Goal: Task Accomplishment & Management: Use online tool/utility

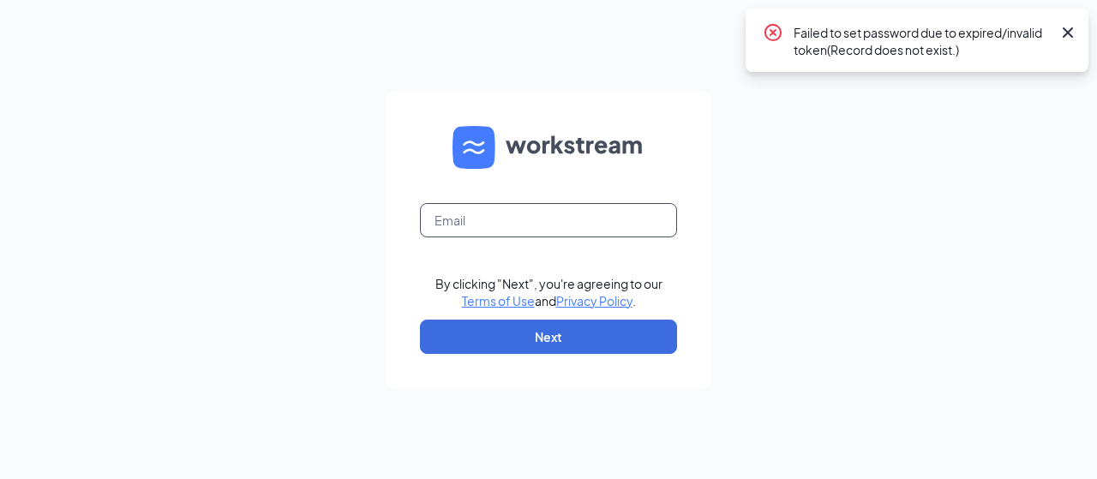
click at [613, 227] on input "text" at bounding box center [548, 220] width 257 height 34
type input "[EMAIL_ADDRESS][DOMAIN_NAME]"
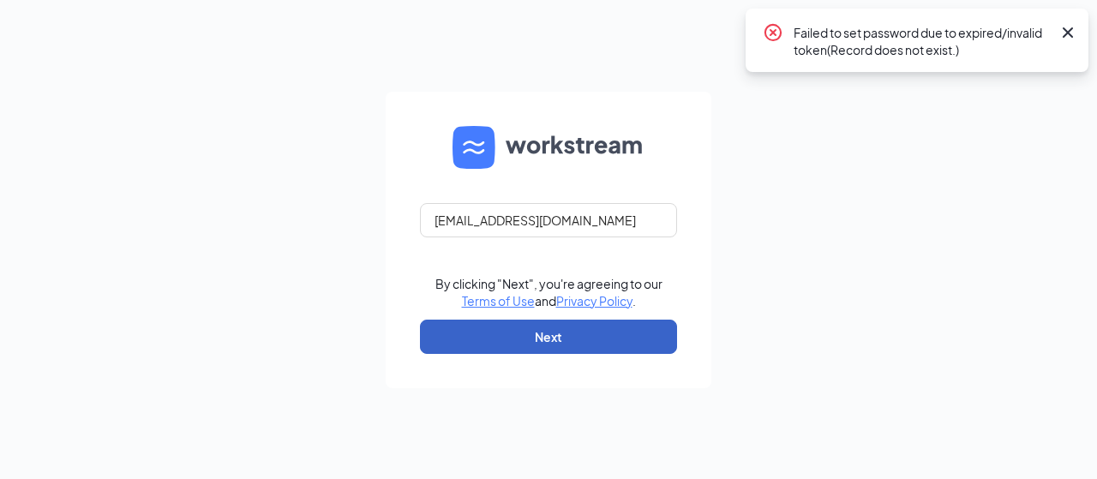
click at [566, 340] on button "Next" at bounding box center [548, 337] width 257 height 34
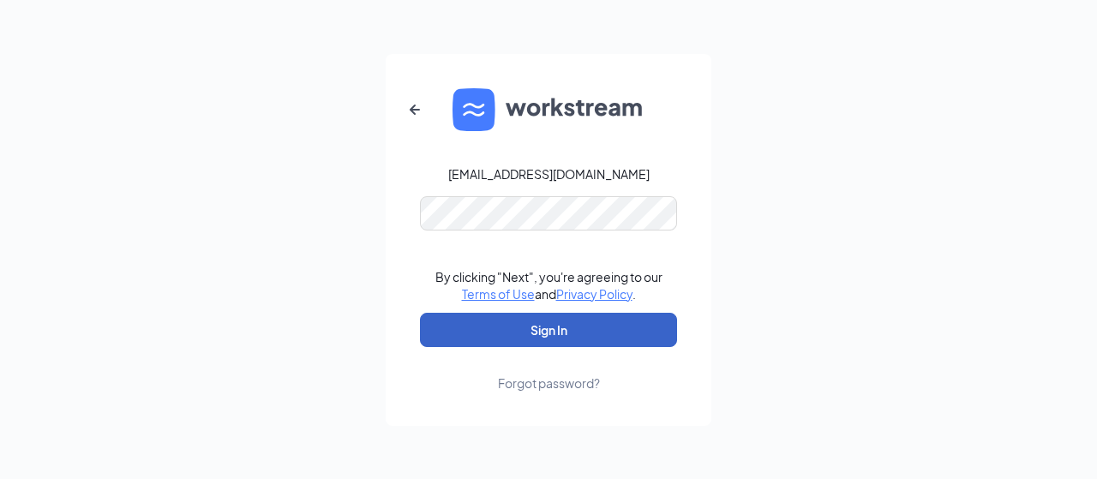
click at [595, 325] on button "Sign In" at bounding box center [548, 330] width 257 height 34
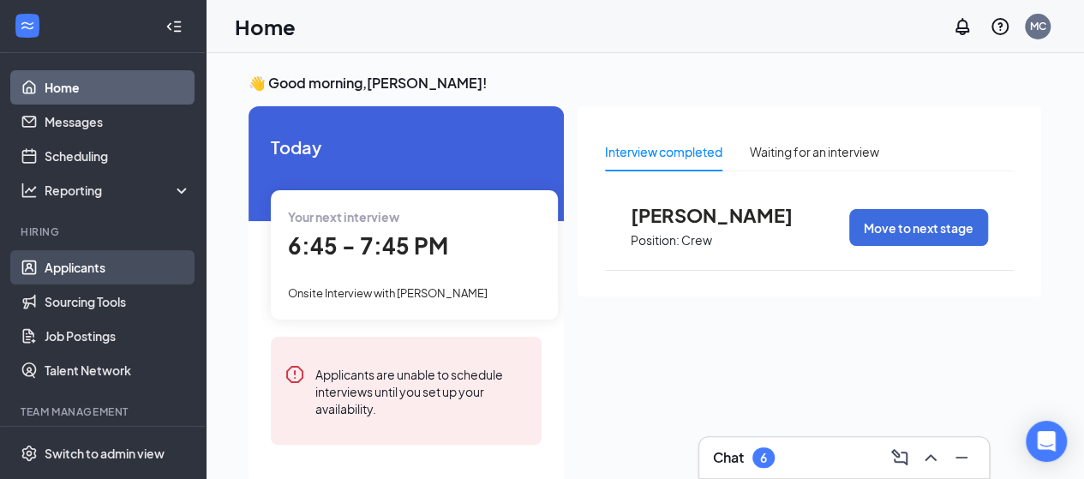
click at [89, 265] on link "Applicants" at bounding box center [118, 267] width 147 height 34
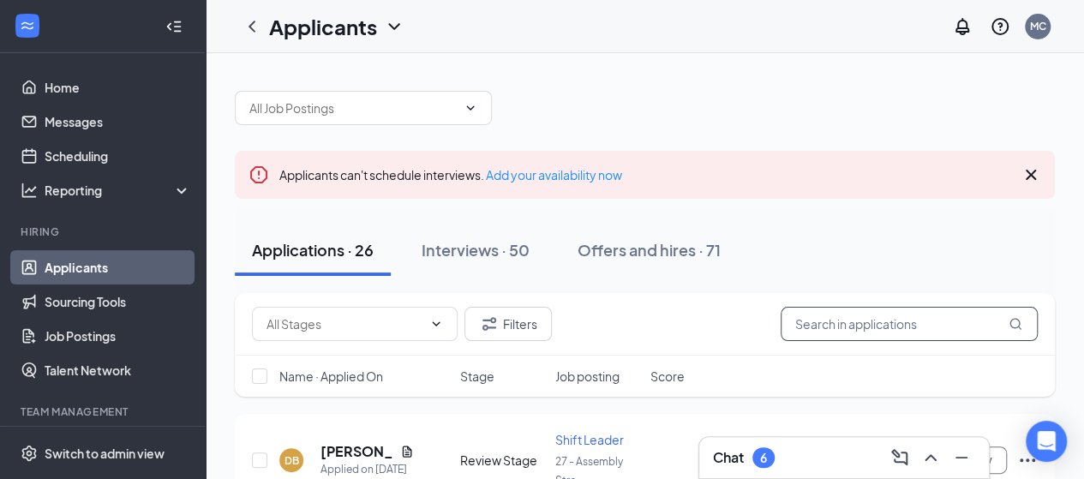
click at [892, 328] on input "text" at bounding box center [909, 324] width 257 height 34
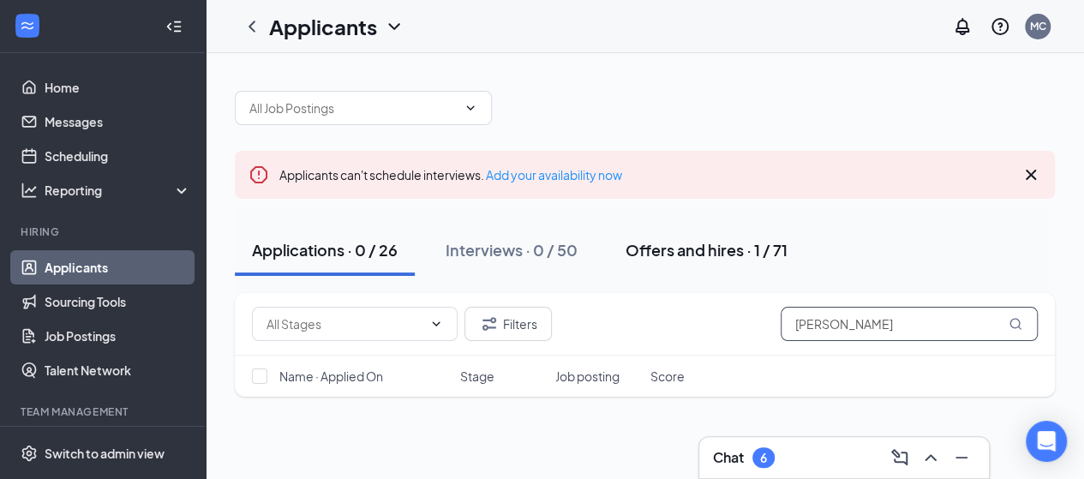
type input "Travis"
click at [714, 237] on button "Offers and hires · 1 / 71" at bounding box center [706, 249] width 196 height 51
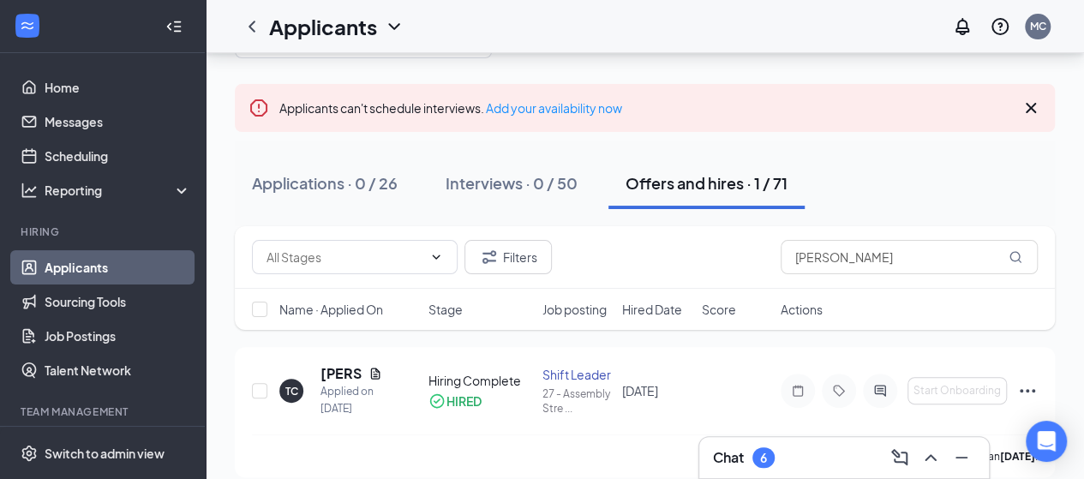
scroll to position [68, 0]
click at [343, 382] on div "Applied on Jun 9" at bounding box center [351, 399] width 62 height 34
click at [336, 371] on h5 "Travis Cleveland" at bounding box center [340, 372] width 41 height 19
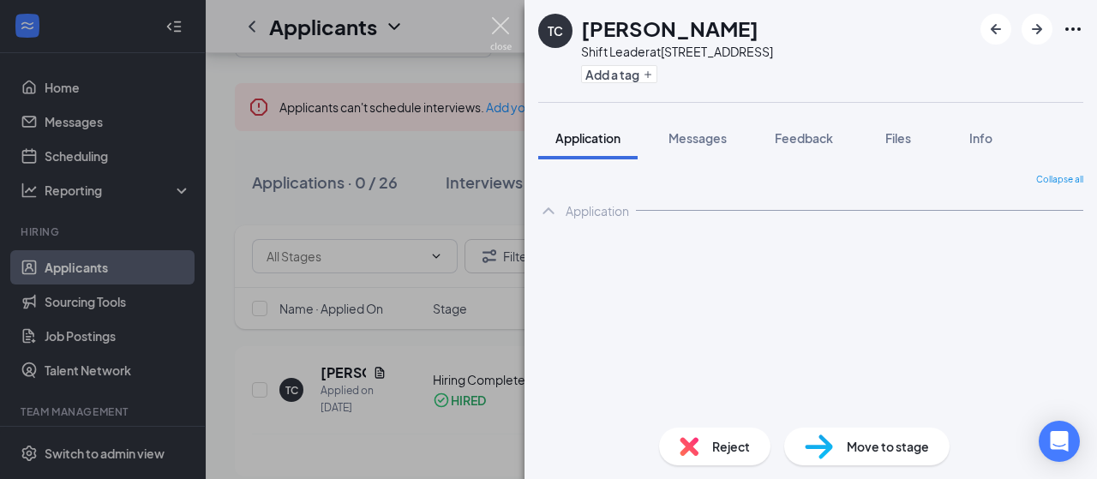
click at [499, 36] on img at bounding box center [500, 33] width 21 height 33
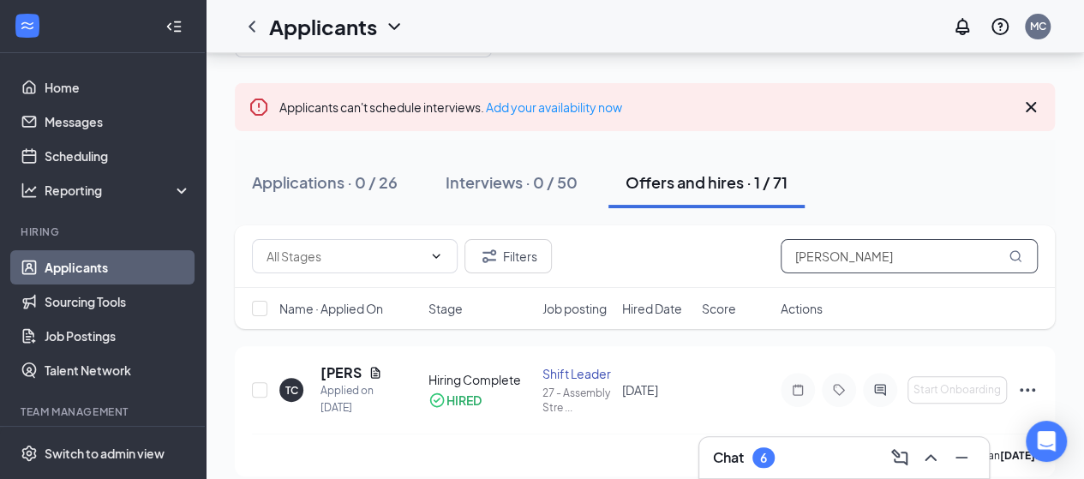
click at [838, 263] on input "Travis" at bounding box center [909, 256] width 257 height 34
type input "T"
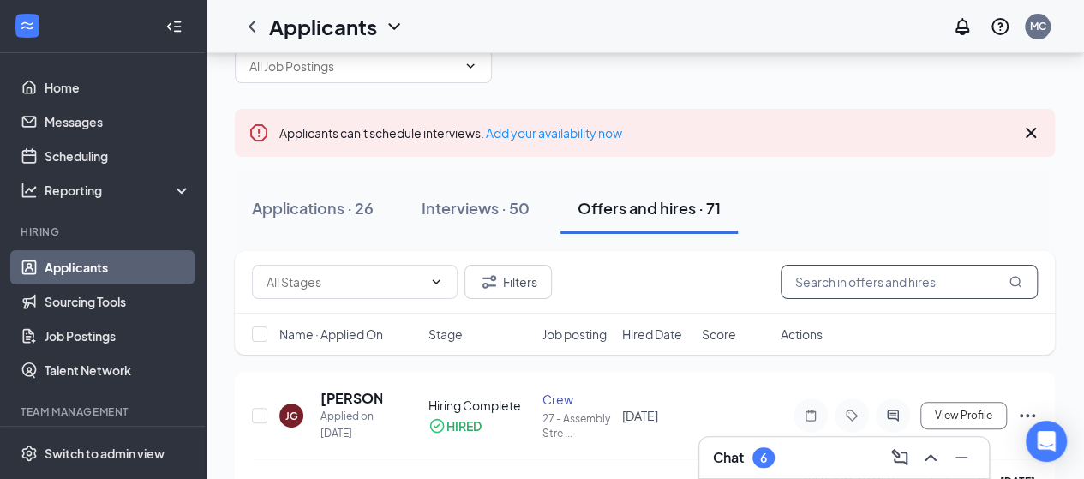
scroll to position [68, 0]
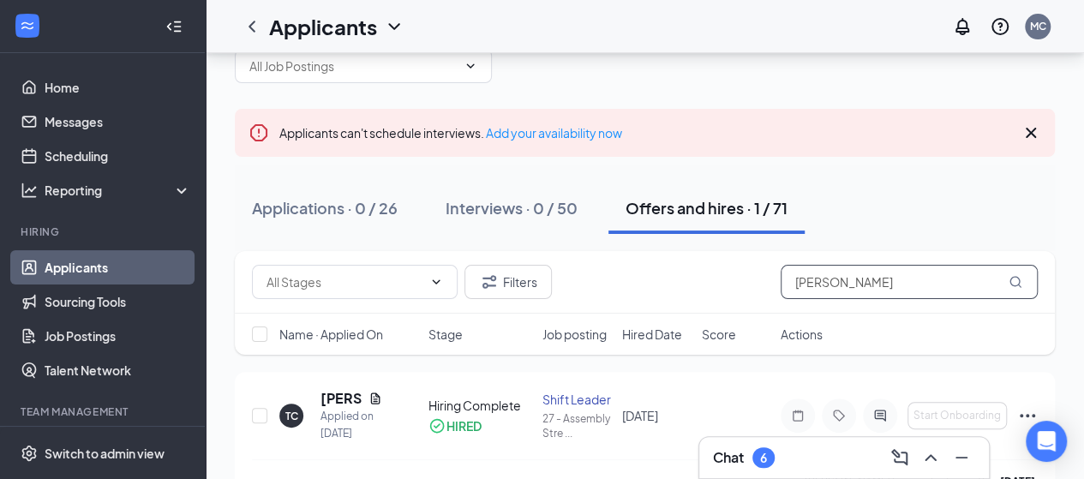
scroll to position [68, 0]
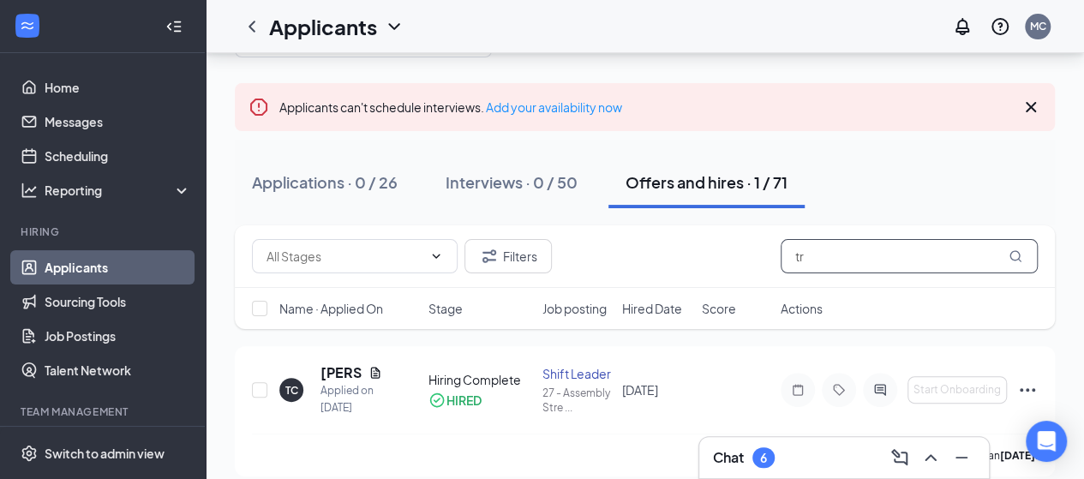
type input "t"
